Goal: Task Accomplishment & Management: Complete application form

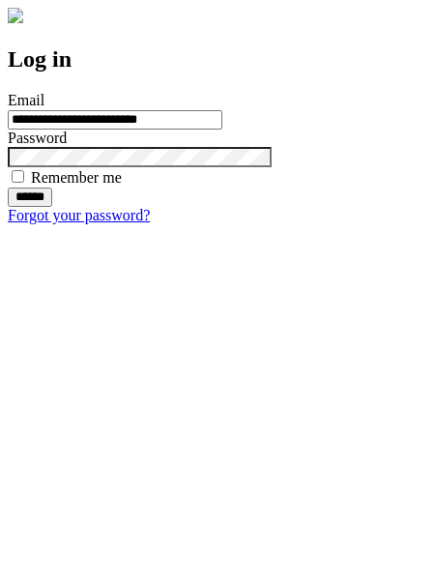
type input "**********"
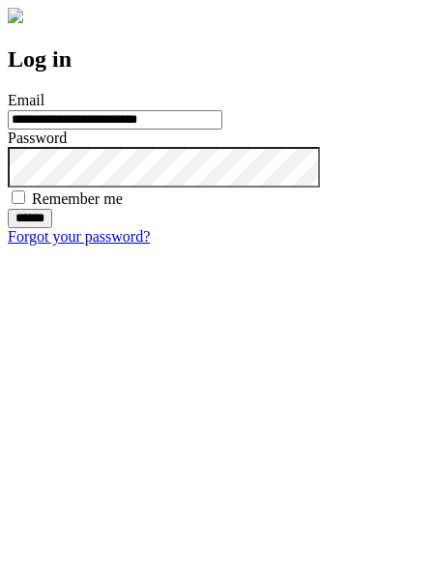
click at [52, 228] on input "******" at bounding box center [30, 218] width 44 height 19
